Goal: Task Accomplishment & Management: Use online tool/utility

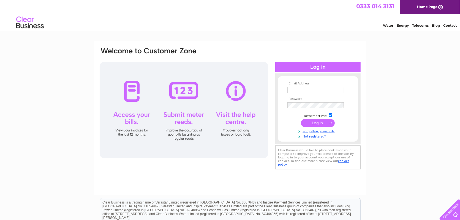
type input "info@bottegacaruso.com"
click at [319, 120] on input "submit" at bounding box center [318, 123] width 34 height 8
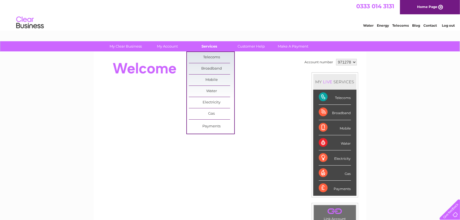
click at [209, 48] on link "Services" at bounding box center [209, 46] width 45 height 10
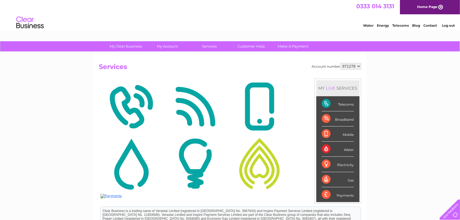
click at [125, 108] on img at bounding box center [131, 106] width 61 height 53
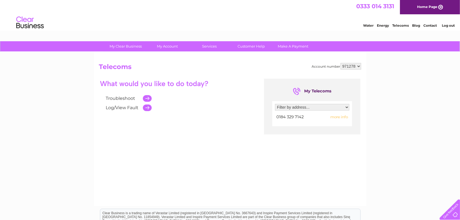
click at [121, 107] on link "Log/View Fault" at bounding box center [122, 107] width 33 height 5
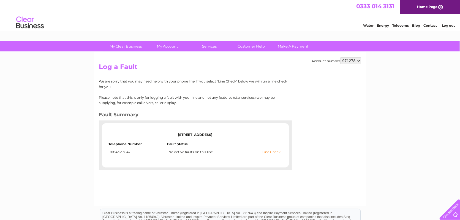
click at [265, 152] on link "Line Check" at bounding box center [272, 152] width 18 height 4
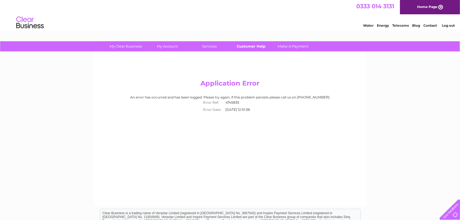
click at [261, 42] on link "Customer Help" at bounding box center [251, 46] width 45 height 10
